Goal: Information Seeking & Learning: Learn about a topic

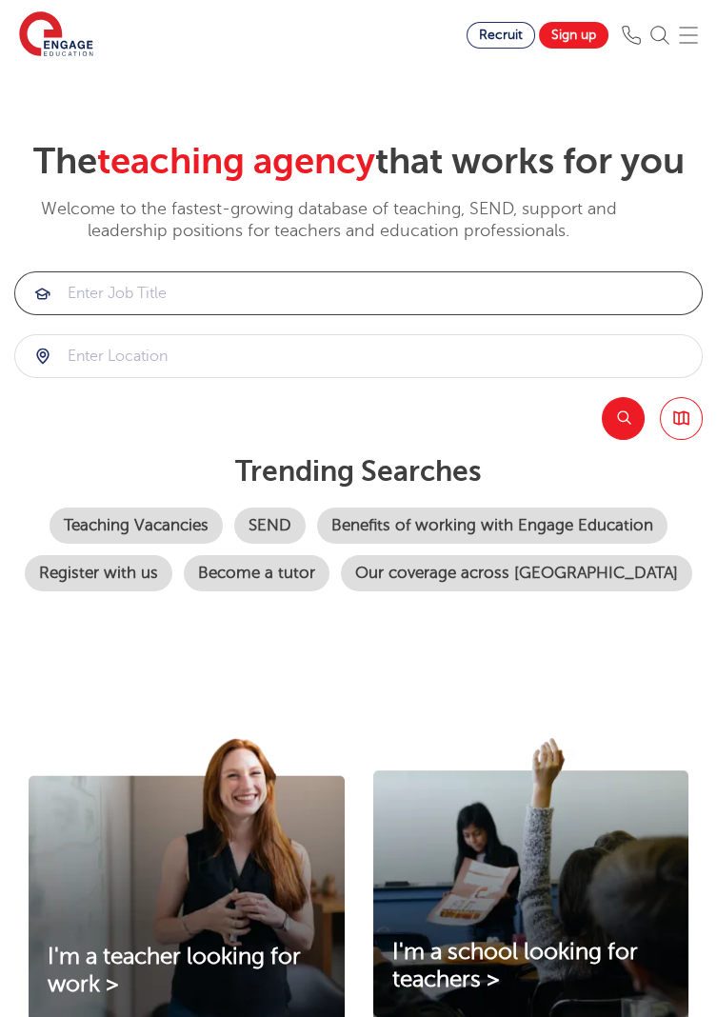
click at [85, 290] on input "search" at bounding box center [358, 293] width 687 height 42
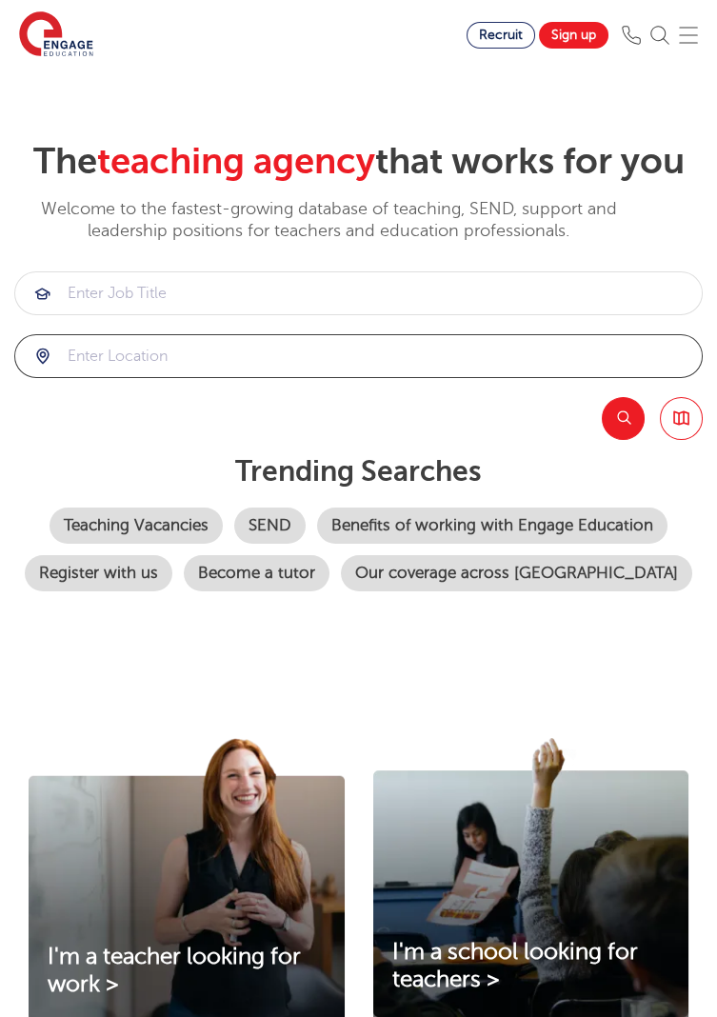
click at [78, 359] on input "search" at bounding box center [358, 356] width 687 height 42
type input "w"
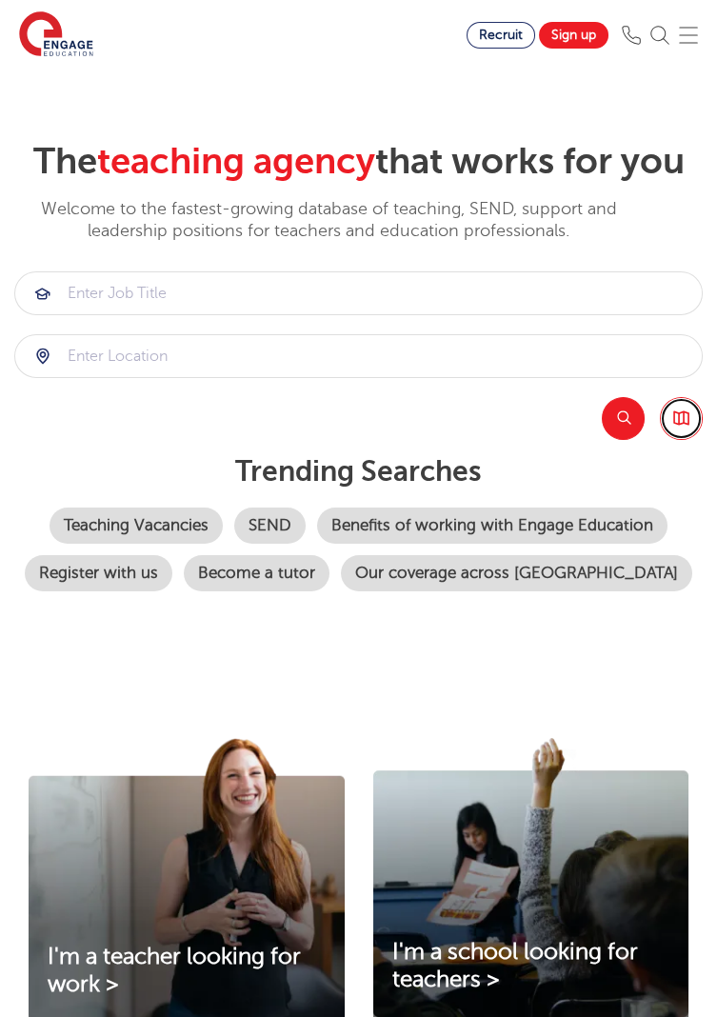
click at [686, 418] on link "Browse all Jobs" at bounding box center [681, 418] width 43 height 43
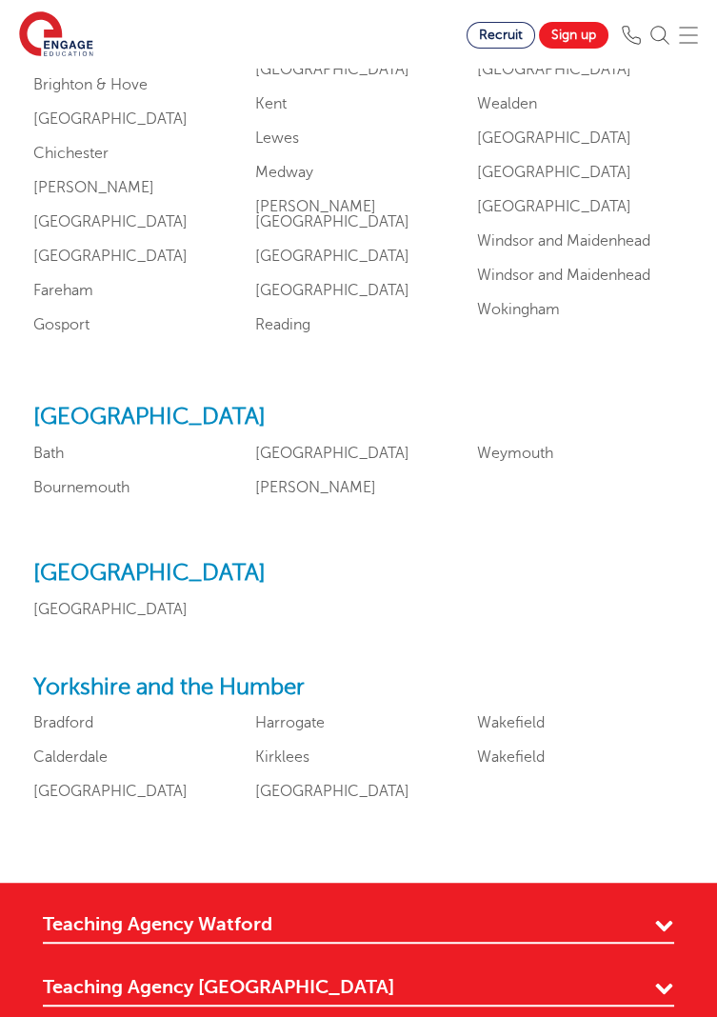
scroll to position [2109, 0]
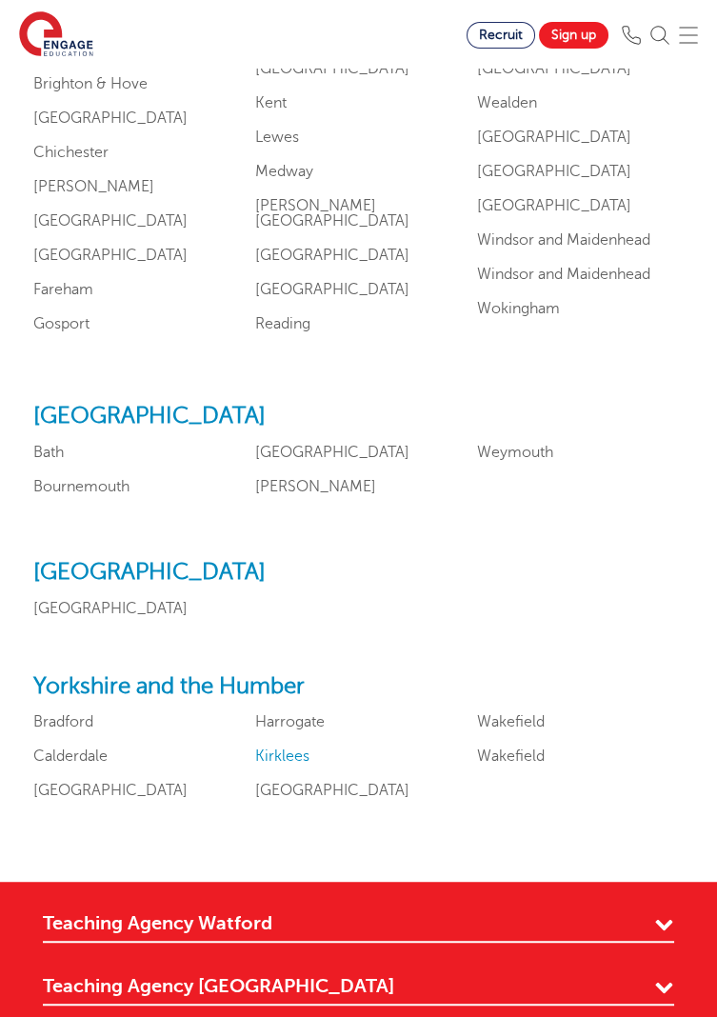
click at [259, 765] on link "Kirklees" at bounding box center [282, 756] width 54 height 17
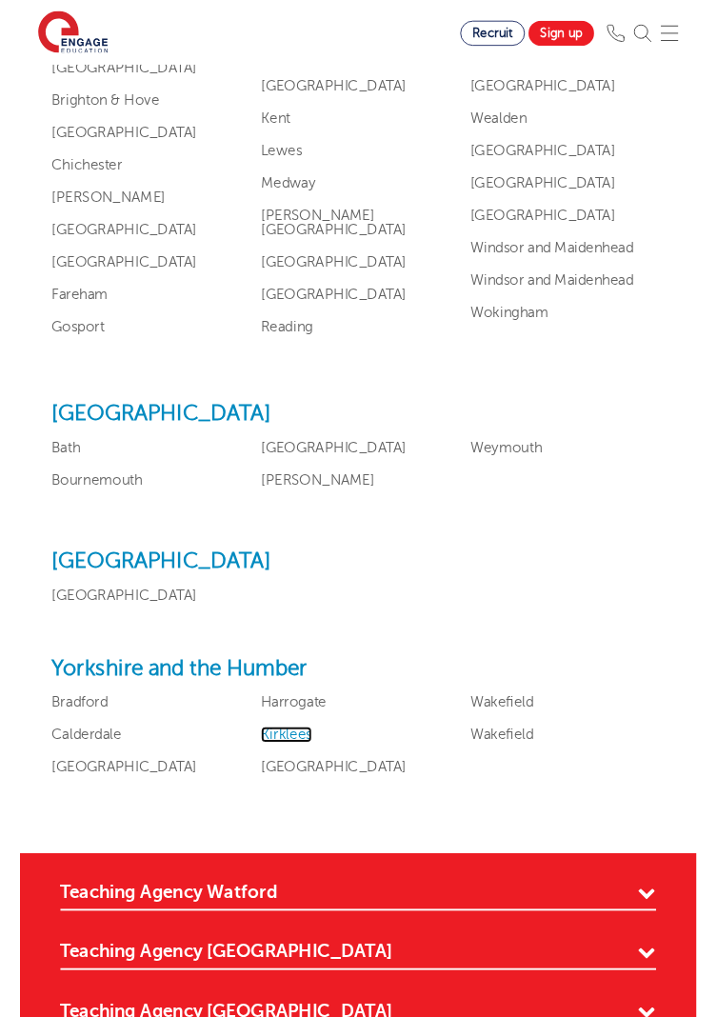
scroll to position [2125, 0]
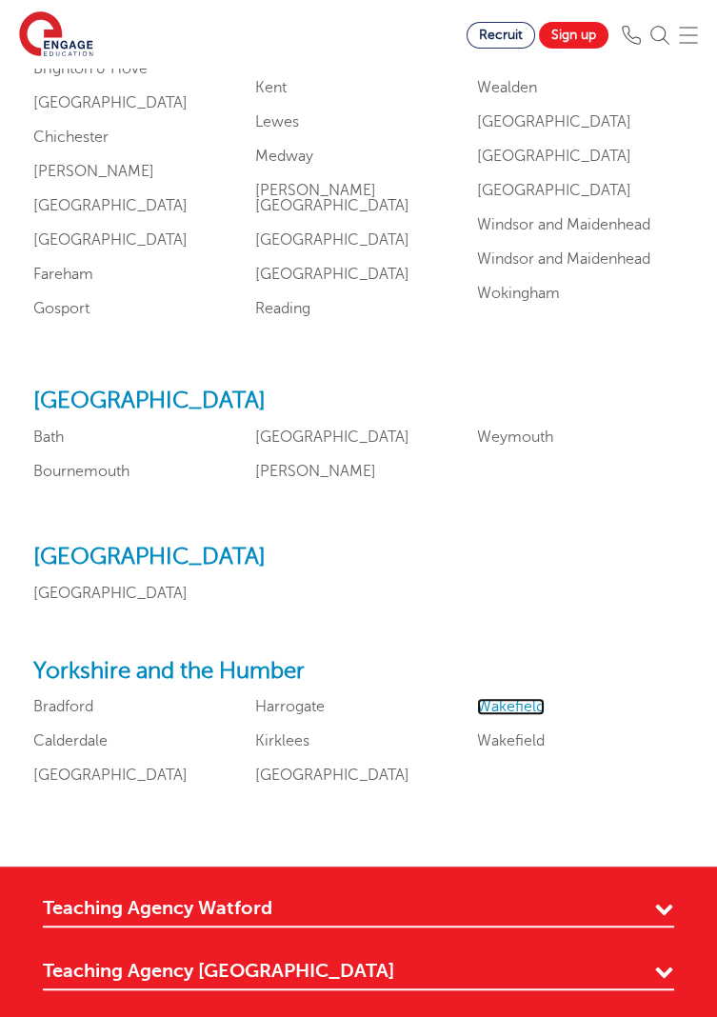
click at [525, 715] on link "Wakefield" at bounding box center [511, 706] width 68 height 17
click at [90, 715] on link "Bradford" at bounding box center [63, 706] width 60 height 17
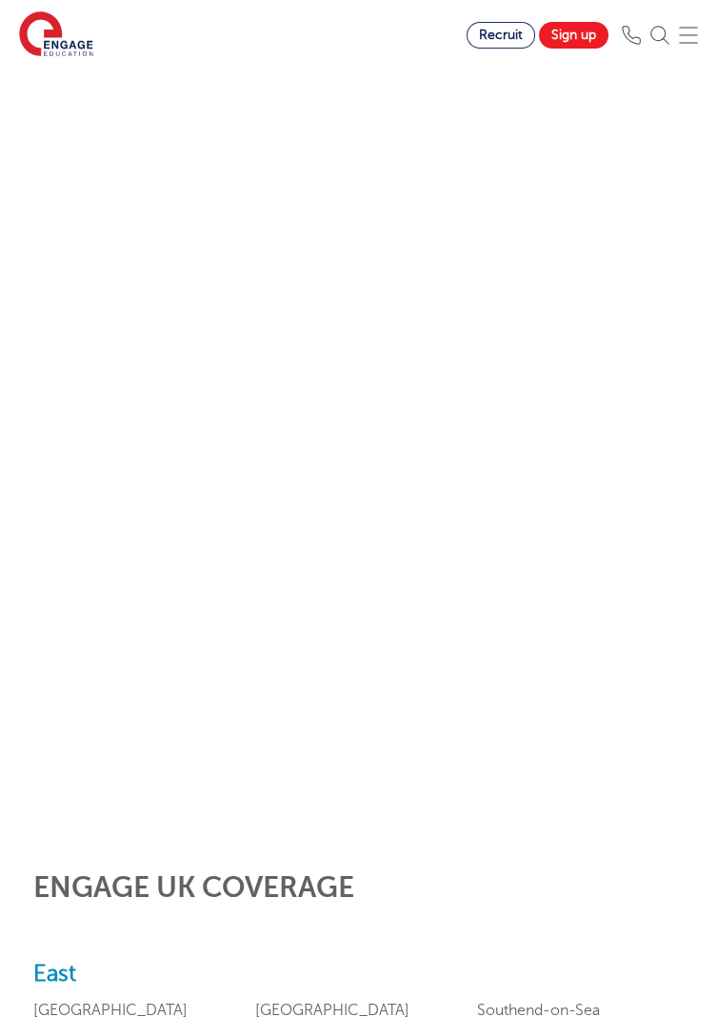
scroll to position [0, 0]
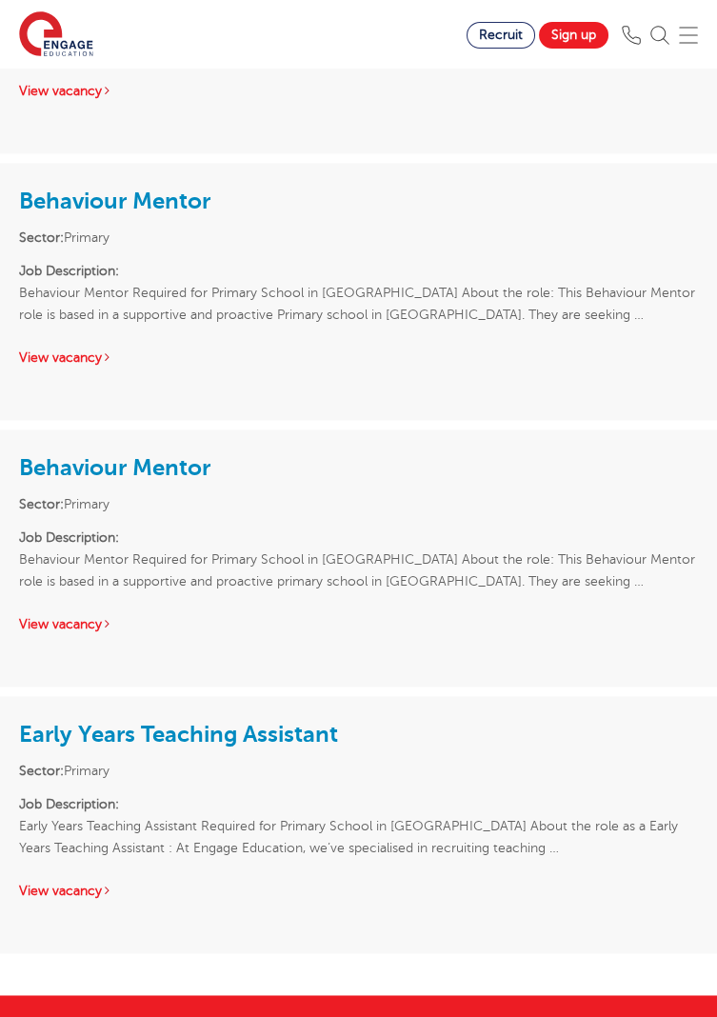
scroll to position [4640, 0]
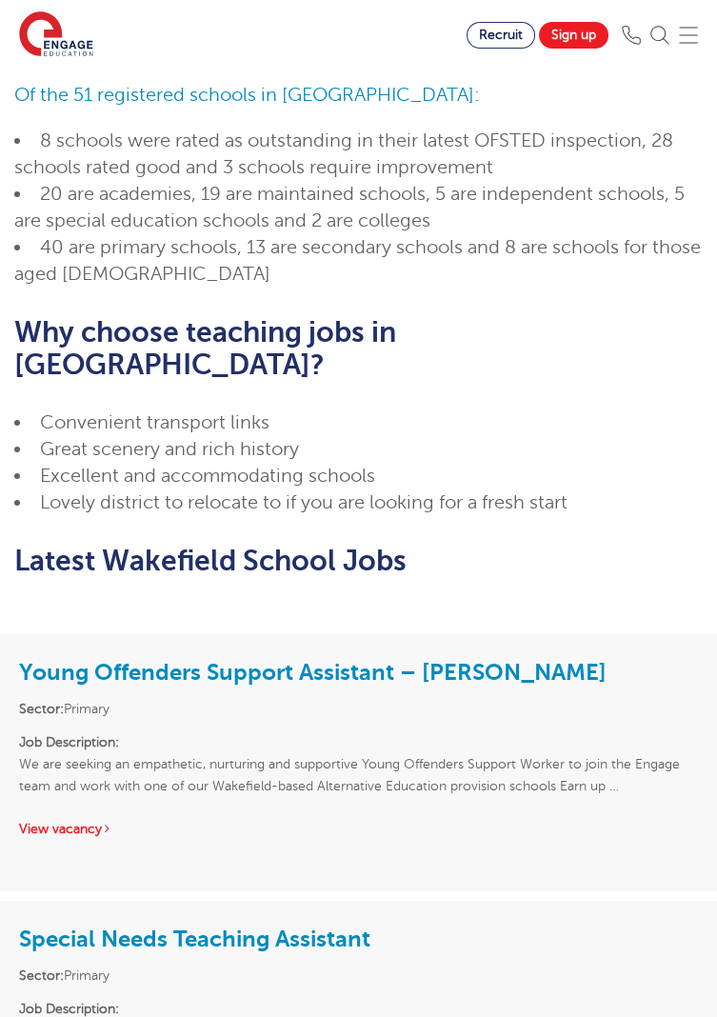
scroll to position [856, 0]
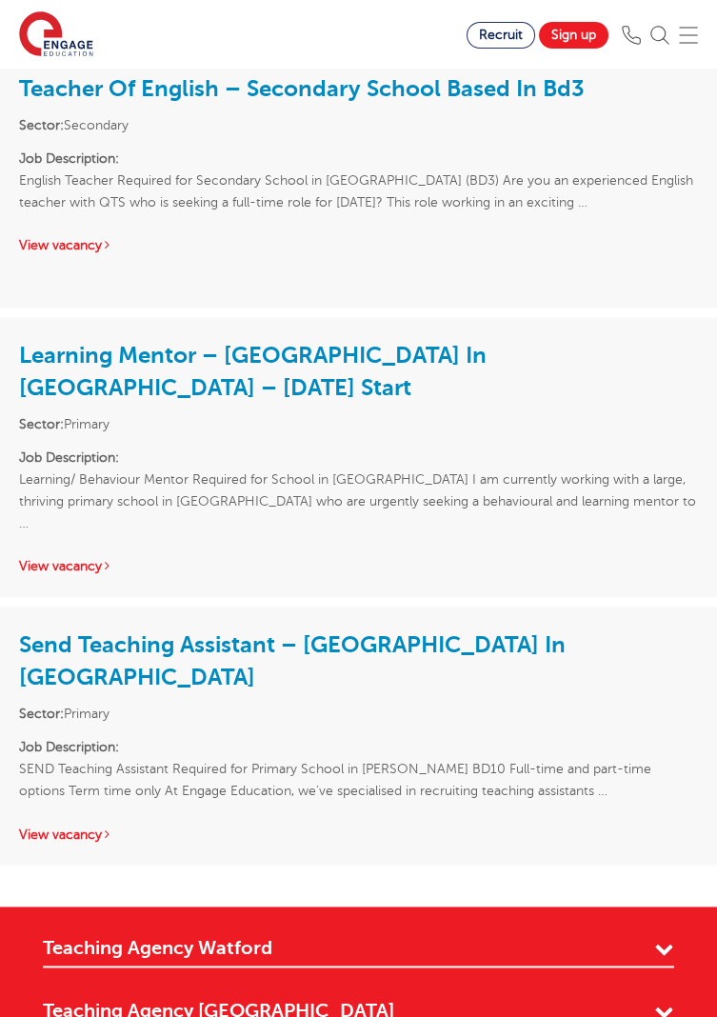
scroll to position [4728, 0]
